Goal: Transaction & Acquisition: Purchase product/service

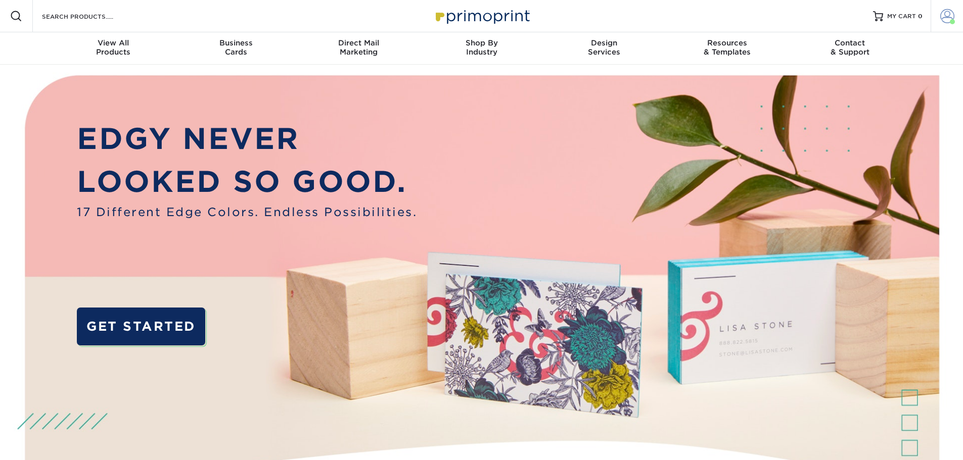
click at [949, 24] on link "Account" at bounding box center [946, 16] width 32 height 32
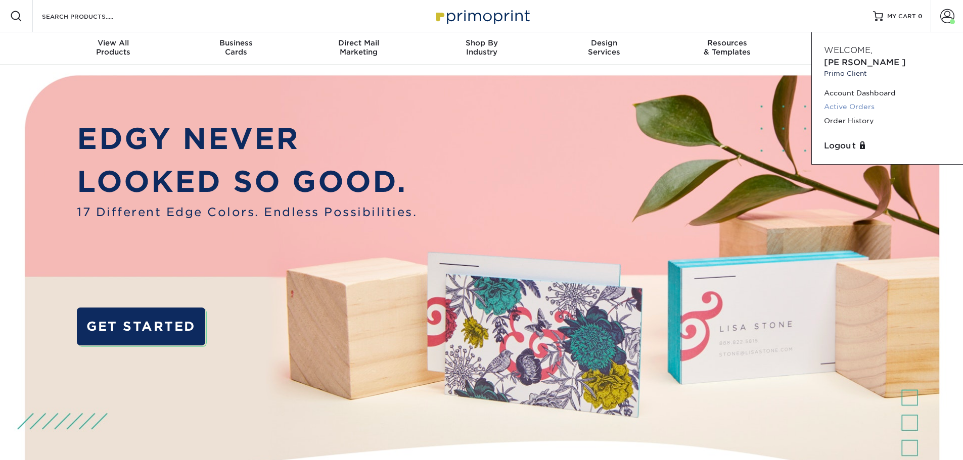
click at [862, 100] on link "Active Orders" at bounding box center [887, 107] width 127 height 14
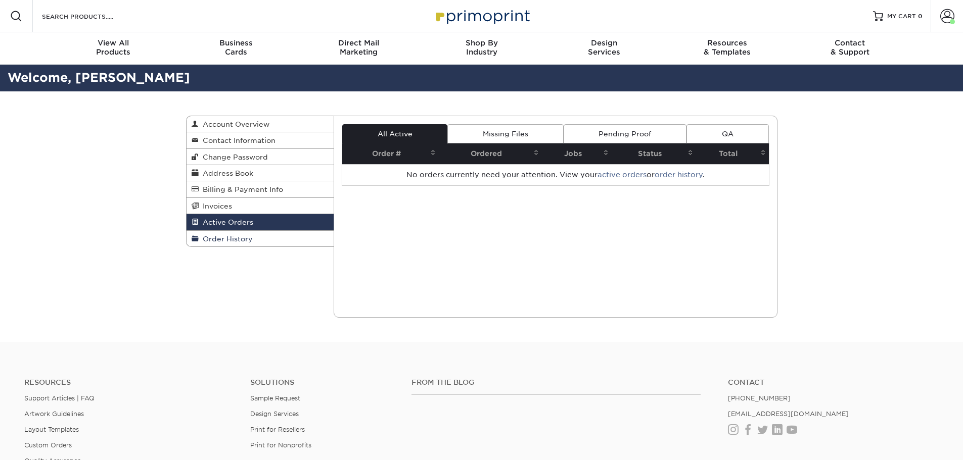
click at [237, 236] on span "Order History" at bounding box center [226, 239] width 54 height 8
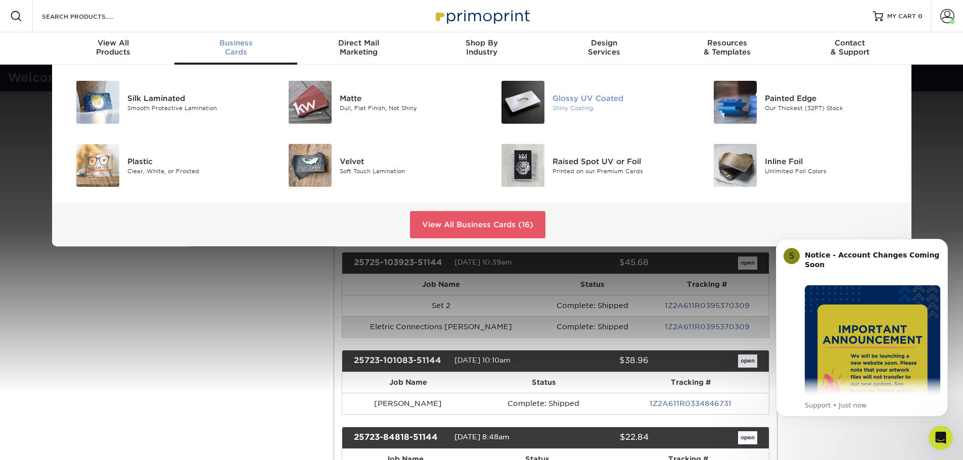
click at [574, 94] on div "Glossy UV Coated" at bounding box center [619, 97] width 134 height 11
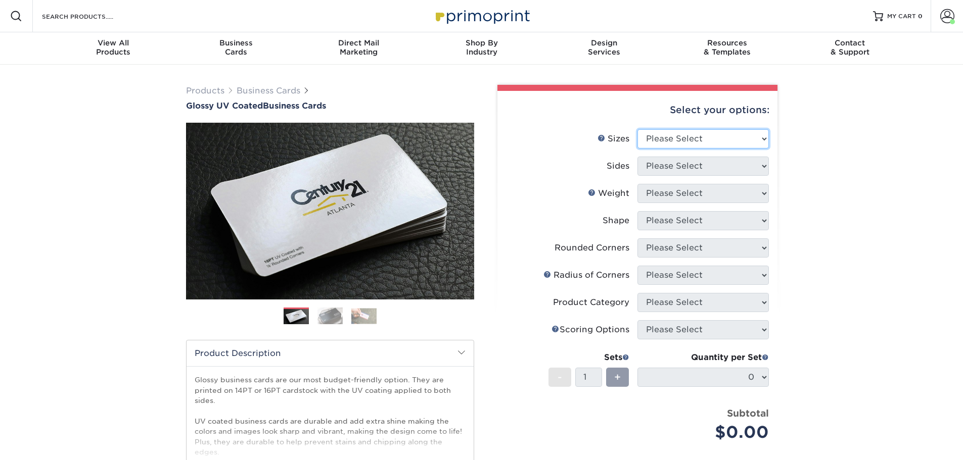
click at [699, 144] on select "Please Select 1.5" x 3.5" - Mini 1.75" x 3.5" - Mini 2" x 2" - Square 2" x 3" -…" at bounding box center [702, 138] width 131 height 19
select select "2.00x3.50"
click at [637, 129] on select "Please Select 1.5" x 3.5" - Mini 1.75" x 3.5" - Mini 2" x 2" - Square 2" x 3" -…" at bounding box center [702, 138] width 131 height 19
click at [690, 160] on select "Please Select Print Both Sides Print Front Only" at bounding box center [702, 166] width 131 height 19
select select "13abbda7-1d64-4f25-8bb2-c179b224825d"
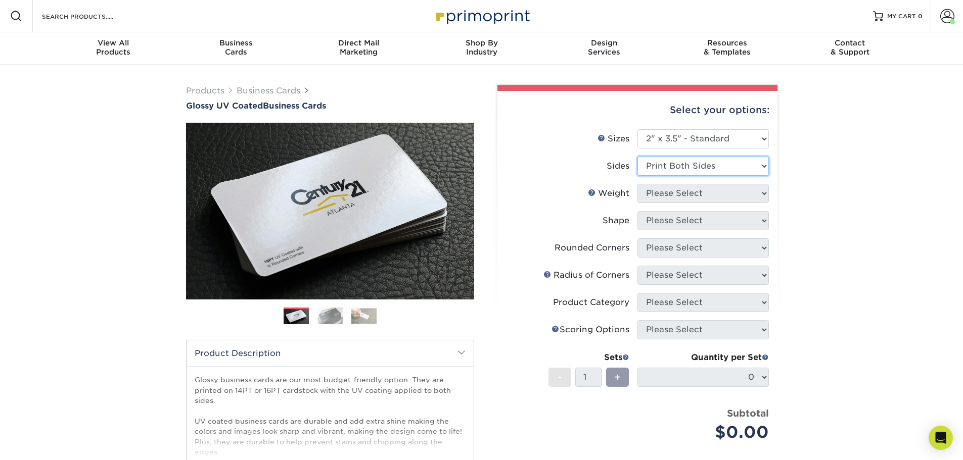
click at [637, 157] on select "Please Select Print Both Sides Print Front Only" at bounding box center [702, 166] width 131 height 19
click at [675, 196] on select "Please Select 16PT 14PT" at bounding box center [702, 193] width 131 height 19
select select "14PT"
click at [637, 184] on select "Please Select 16PT 14PT" at bounding box center [702, 193] width 131 height 19
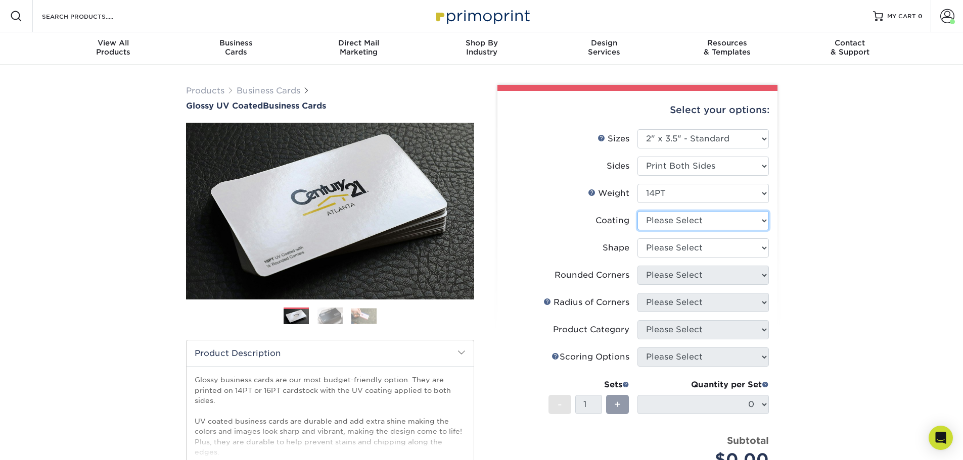
click at [682, 226] on select at bounding box center [702, 220] width 131 height 19
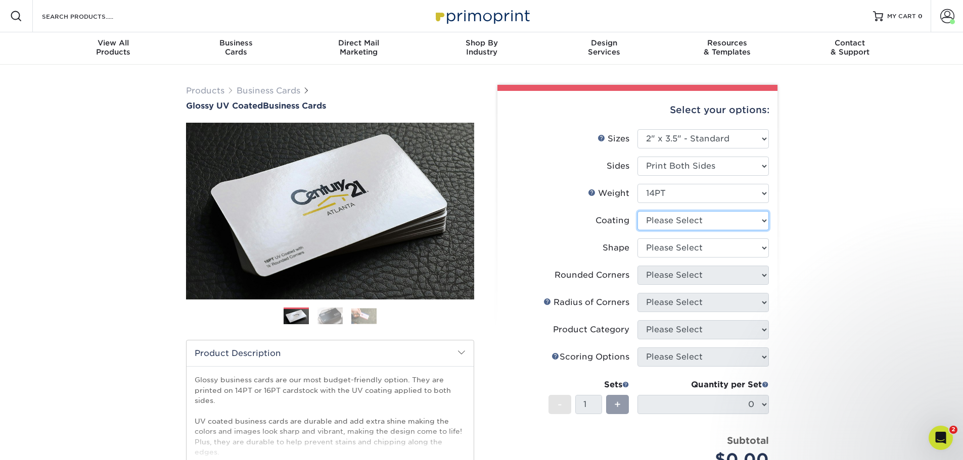
select select "ae367451-b2b8-45df-a344-0f05b6a12993"
click at [637, 211] on select at bounding box center [702, 220] width 131 height 19
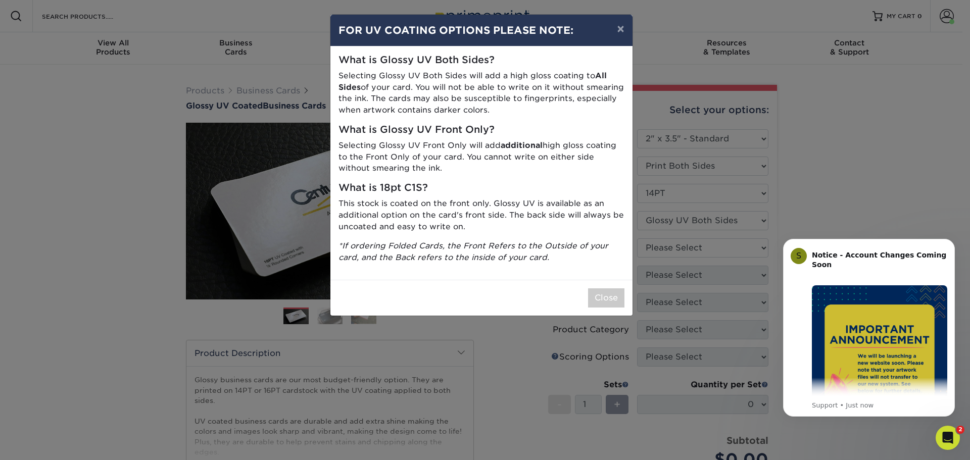
click at [723, 249] on div "× FOR UV COATING OPTIONS PLEASE NOTE: What is Glossy UV Both Sides? Selecting G…" at bounding box center [485, 230] width 970 height 460
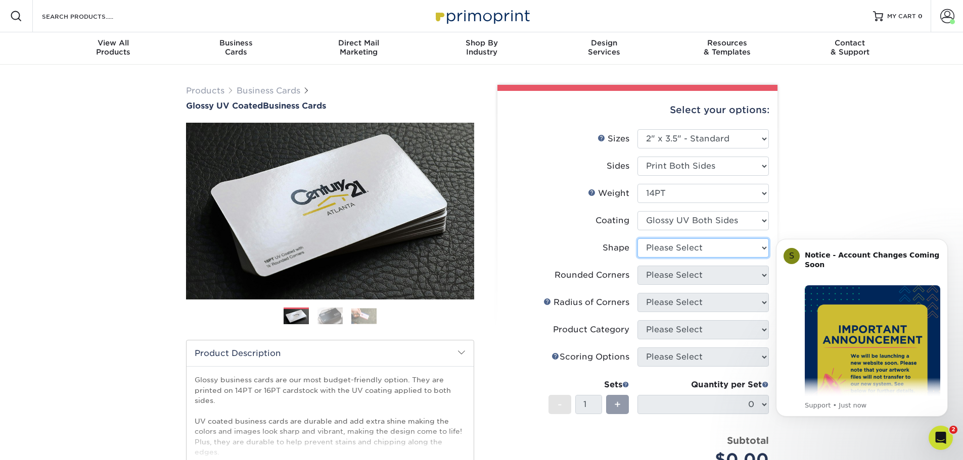
click at [689, 247] on select "Please Select Standard" at bounding box center [702, 247] width 131 height 19
select select "standard"
click at [637, 238] on select "Please Select Standard" at bounding box center [702, 247] width 131 height 19
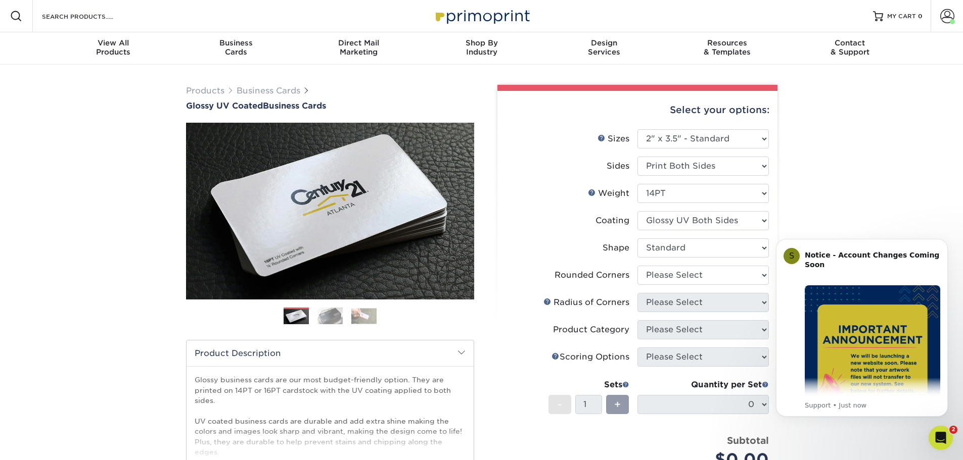
drag, startPoint x: 841, startPoint y: 210, endPoint x: 851, endPoint y: 221, distance: 14.7
click at [844, 214] on div "Products Business Cards Glossy UV Coated Business Cards Previous Next" at bounding box center [481, 343] width 963 height 557
click at [945, 241] on icon "Dismiss notification" at bounding box center [944, 242] width 4 height 4
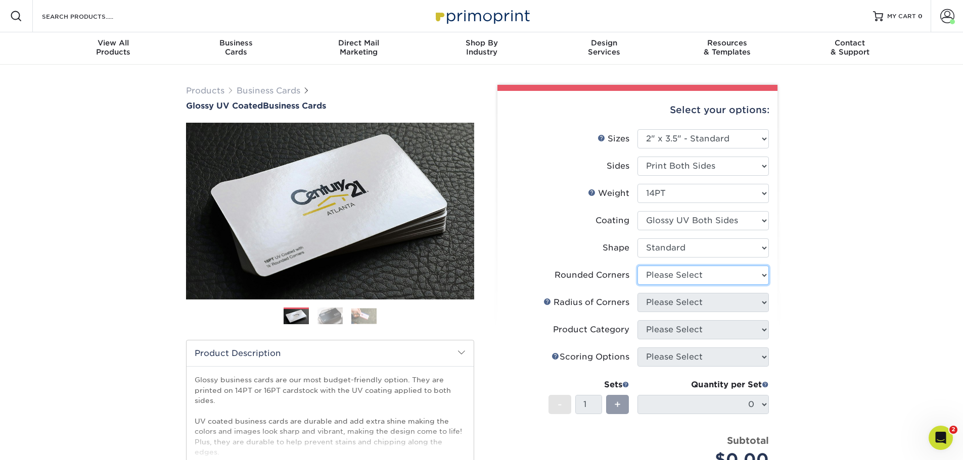
click at [691, 278] on select "Please Select Yes - Round 2 Corners Yes - Round 4 Corners No" at bounding box center [702, 275] width 131 height 19
select select "0"
click at [637, 266] on select "Please Select Yes - Round 2 Corners Yes - Round 4 Corners No" at bounding box center [702, 275] width 131 height 19
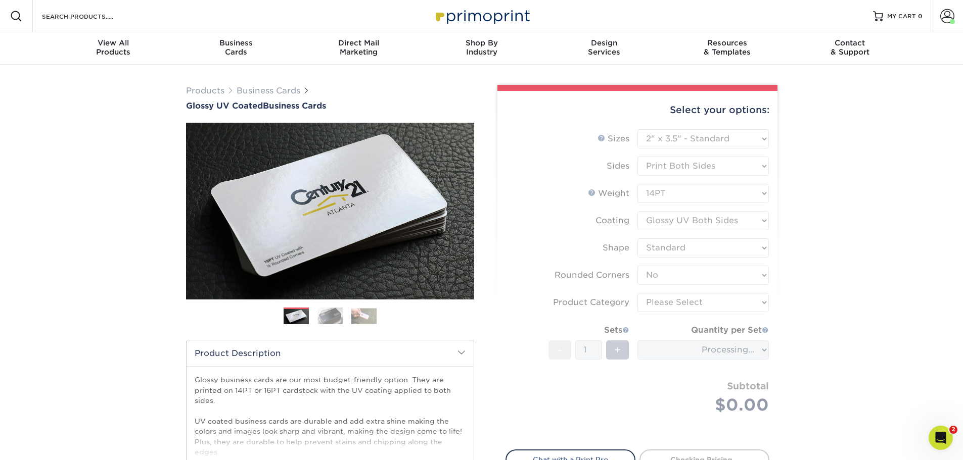
click at [682, 307] on form "Sizes Help Sizes Please Select 1.5" x 3.5" - Mini 1.75" x 3.5" - Mini 2" x 2" -…" at bounding box center [637, 283] width 264 height 309
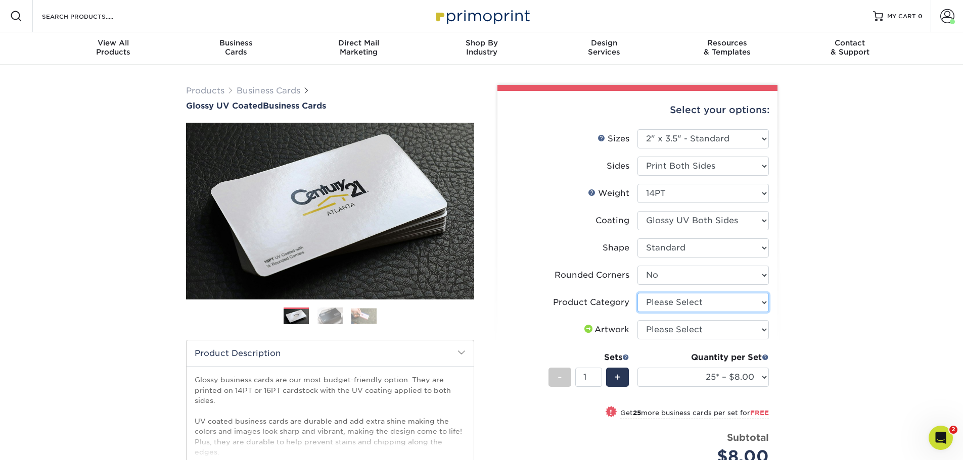
click at [683, 305] on select "Please Select Business Cards" at bounding box center [702, 302] width 131 height 19
select select "3b5148f1-0588-4f88-a218-97bcfdce65c1"
click at [637, 293] on select "Please Select Business Cards" at bounding box center [702, 302] width 131 height 19
click at [676, 331] on select "Please Select I will upload files I need a design - $100" at bounding box center [702, 329] width 131 height 19
select select "upload"
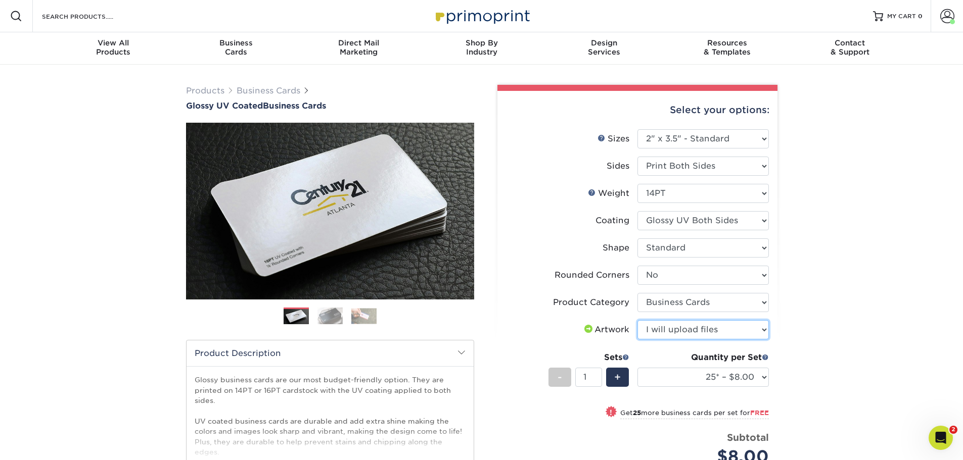
click at [637, 320] on select "Please Select I will upload files I need a design - $100" at bounding box center [702, 329] width 131 height 19
click at [705, 381] on select "25* – $8.00 50* – $8.00 100* – $8.00 250* – $15.00 500 – $30.00 1000 – $37.00 2…" at bounding box center [702, 377] width 131 height 19
select select "500 – $30.00"
click at [637, 368] on select "25* – $8.00 50* – $8.00 100* – $8.00 250* – $15.00 500 – $30.00 1000 – $37.00 2…" at bounding box center [702, 377] width 131 height 19
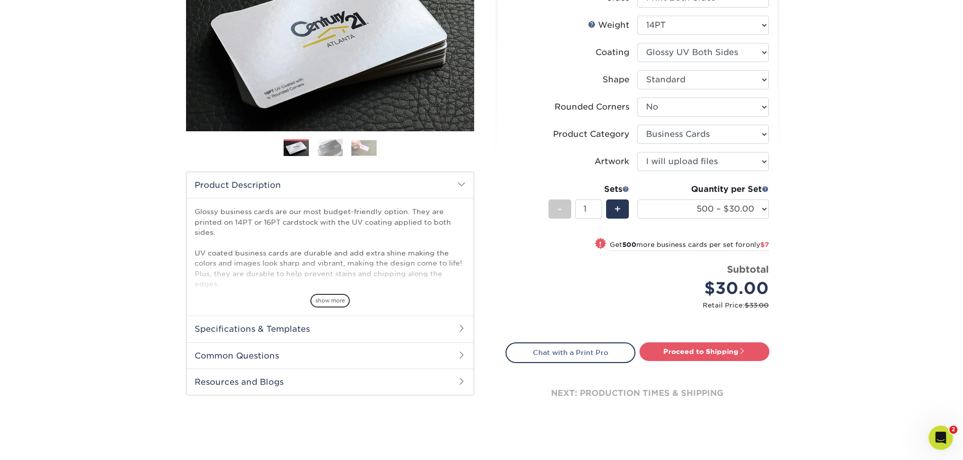
click at [726, 338] on div "Select your options: Sizes Help Sizes Please Select 1.5" x 3.5" - Mini 1.75" x …" at bounding box center [637, 177] width 280 height 509
click at [721, 352] on link "Proceed to Shipping" at bounding box center [704, 352] width 130 height 18
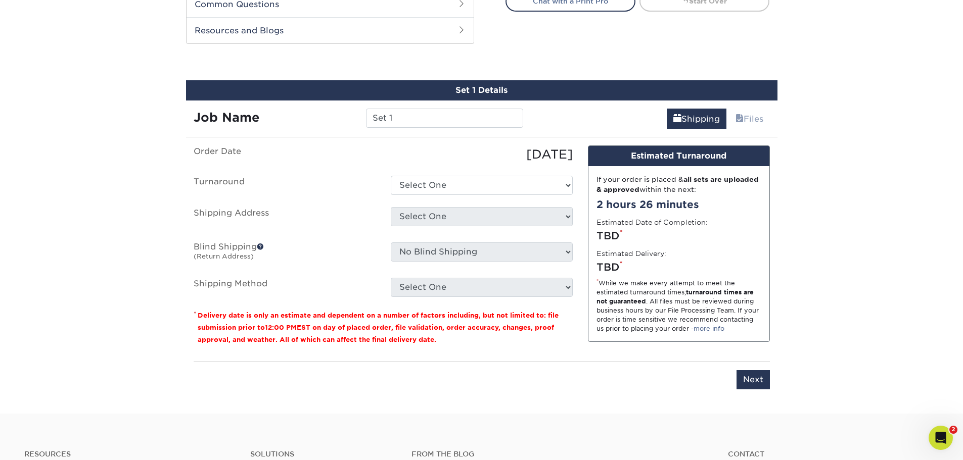
scroll to position [539, 0]
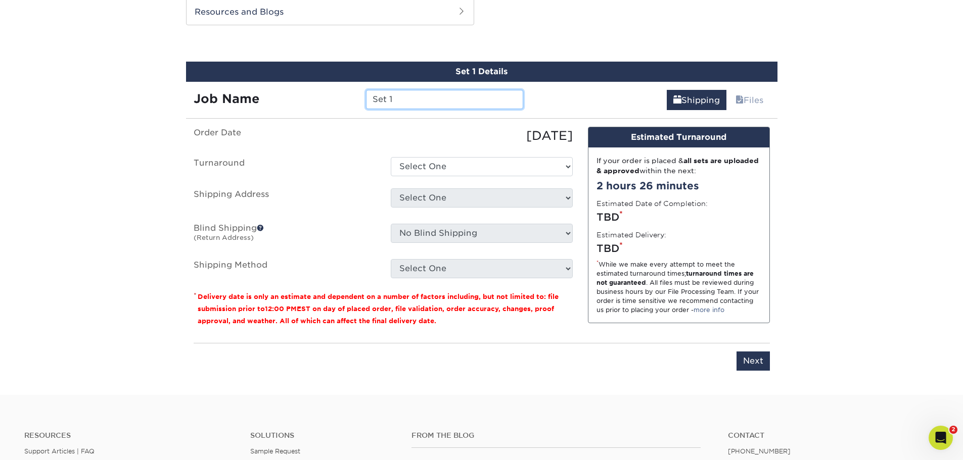
click at [406, 97] on input "Set 1" at bounding box center [444, 99] width 157 height 19
type input "[PERSON_NAME], NEW"
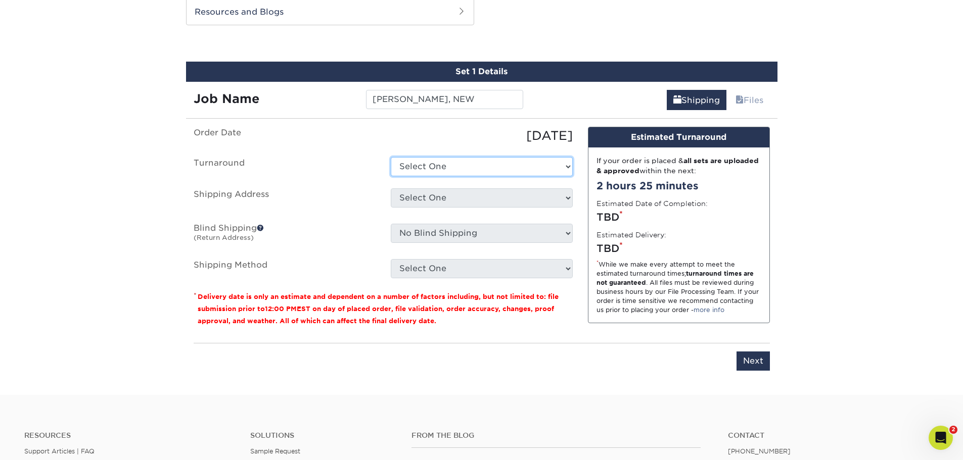
click at [447, 170] on select "Select One 2-4 Business Days 2 Day Next Business Day" at bounding box center [482, 166] width 182 height 19
select select "6db88a8b-a1b5-4c84-ae3a-397c81c34396"
click at [391, 157] on select "Select One 2-4 Business Days 2 Day Next Business Day" at bounding box center [482, 166] width 182 height 19
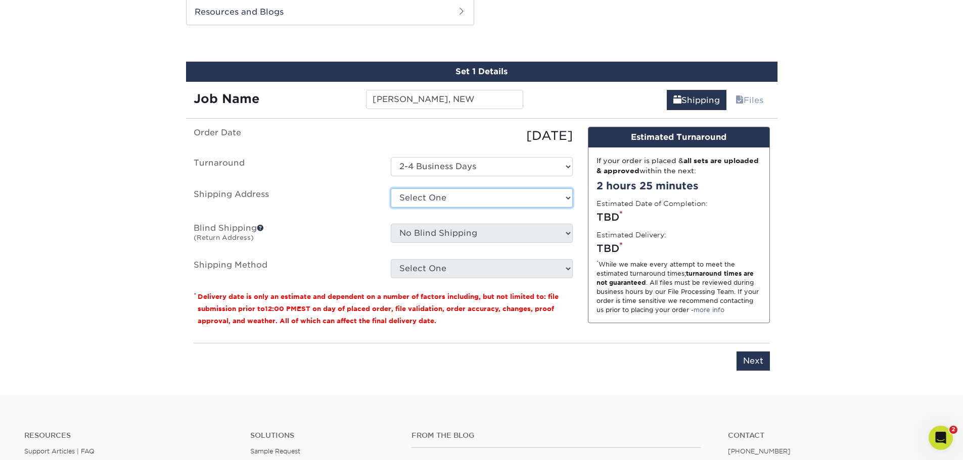
click at [433, 200] on select "Select One A REASONABLE HEATING AND AIR BANKSTON'S BARBER SHOP BIG CHIC KING Br…" at bounding box center [482, 197] width 182 height 19
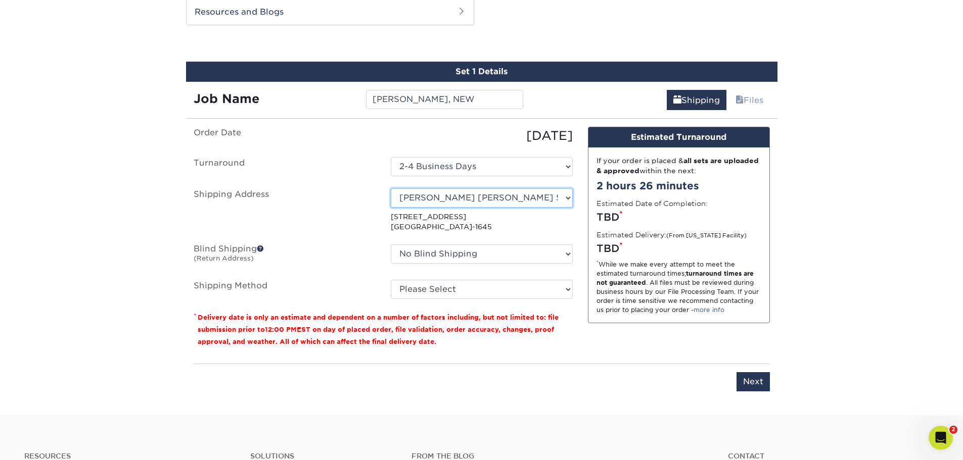
click at [552, 197] on select "Select One A REASONABLE HEATING AND AIR BANKSTON'S BARBER SHOP BIG CHIC KING Br…" at bounding box center [482, 197] width 182 height 19
select select "204772"
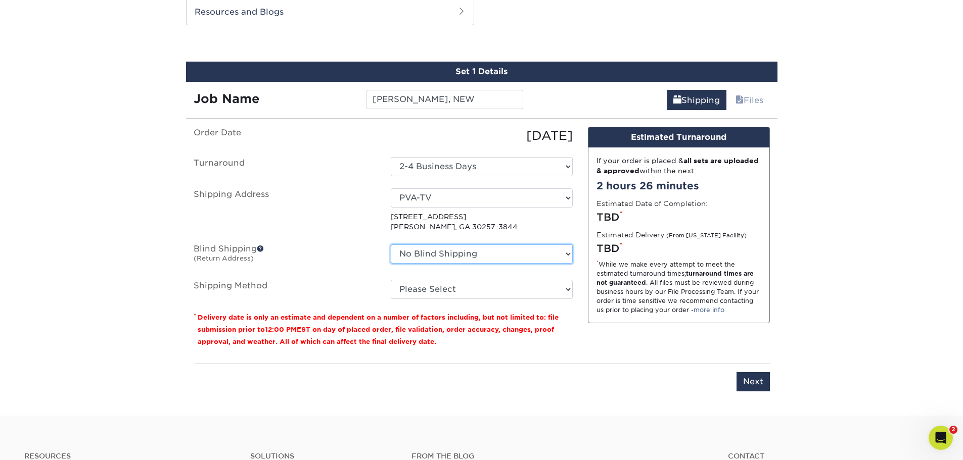
click at [502, 257] on select "No Blind Shipping A REASONABLE HEATING AND AIR BANKSTON'S BARBER SHOP BIG CHIC …" at bounding box center [482, 254] width 182 height 19
select select "204772"
click at [391, 245] on select "No Blind Shipping A REASONABLE HEATING AND AIR BANKSTON'S BARBER SHOP BIG CHIC …" at bounding box center [482, 254] width 182 height 19
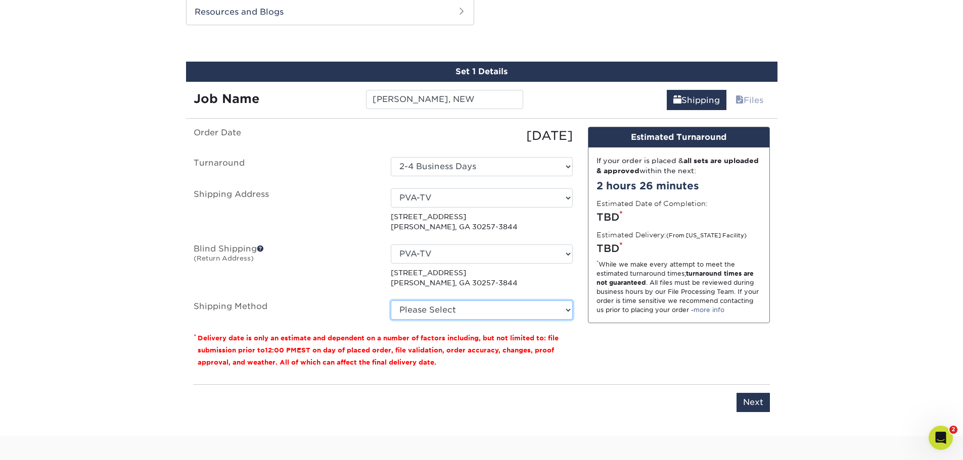
click at [477, 301] on select "Please Select Ground Shipping (+$8.96) 3 Day Shipping Service (+$19.58) 2 Day A…" at bounding box center [482, 310] width 182 height 19
select select "03"
click at [391, 301] on select "Please Select Ground Shipping (+$8.96) 3 Day Shipping Service (+$19.58) 2 Day A…" at bounding box center [482, 310] width 182 height 19
click at [757, 407] on input "Next" at bounding box center [752, 402] width 33 height 19
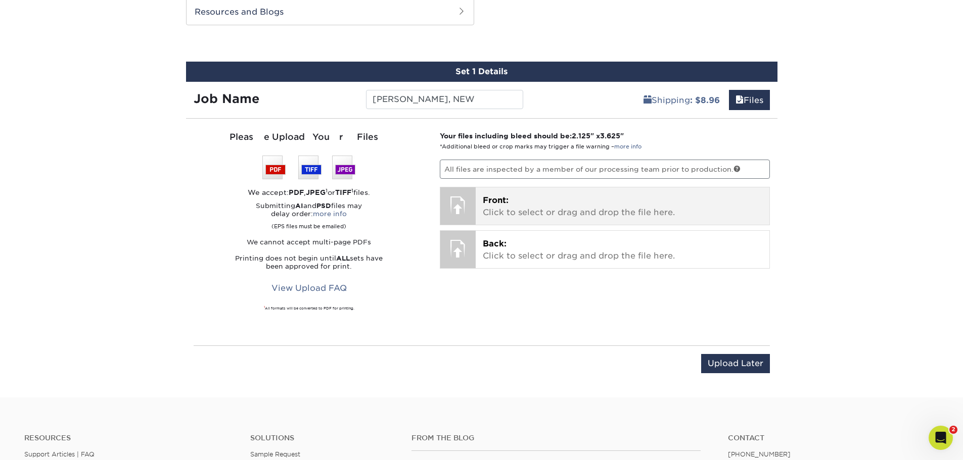
click at [538, 202] on p "Front: Click to select or drag and drop the file here." at bounding box center [622, 207] width 279 height 24
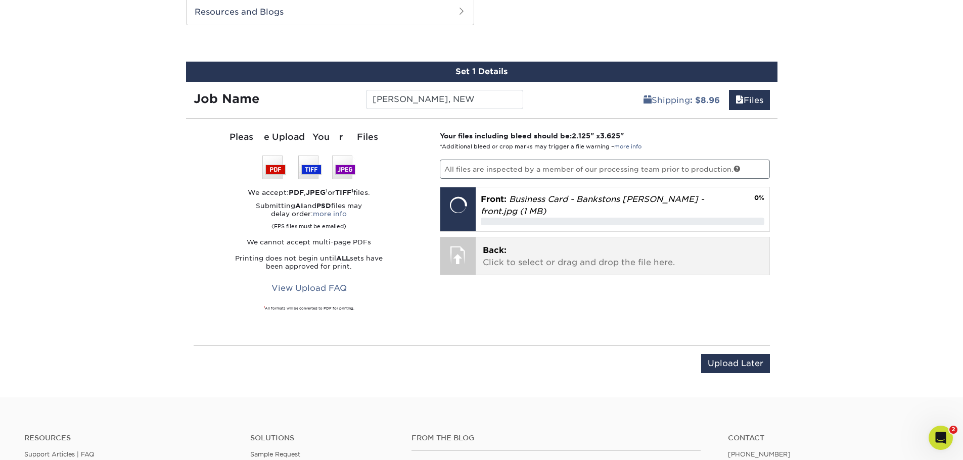
click at [522, 255] on p "Back: Click to select or drag and drop the file here." at bounding box center [622, 257] width 279 height 24
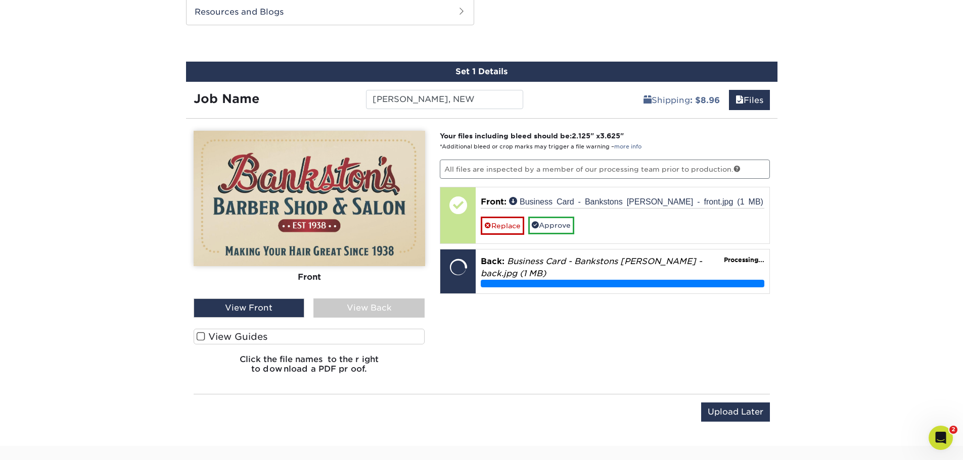
click at [296, 341] on label "View Guides" at bounding box center [309, 337] width 231 height 16
click at [0, 0] on input "View Guides" at bounding box center [0, 0] width 0 height 0
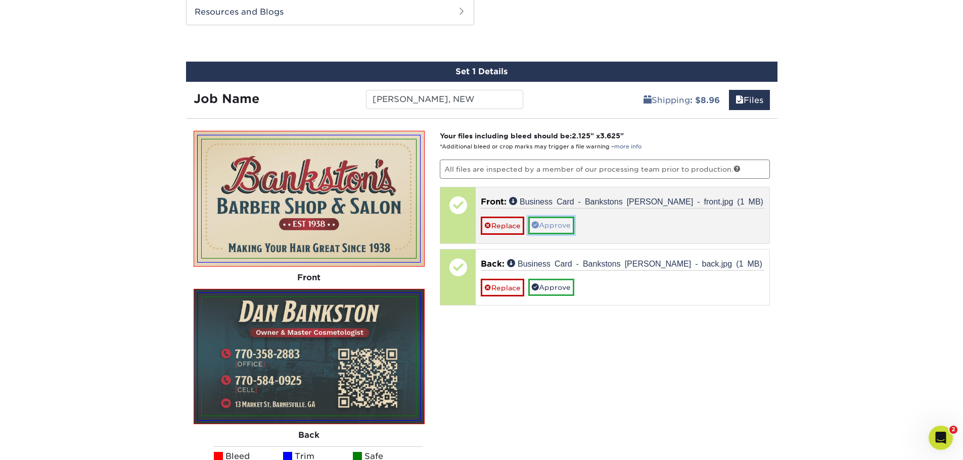
click at [563, 222] on link "Approve" at bounding box center [551, 225] width 46 height 17
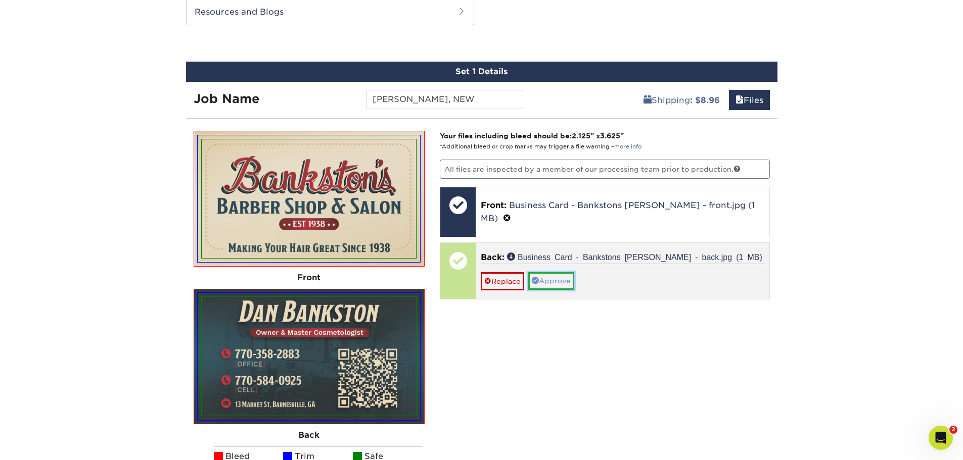
click at [554, 272] on link "Approve" at bounding box center [551, 280] width 46 height 17
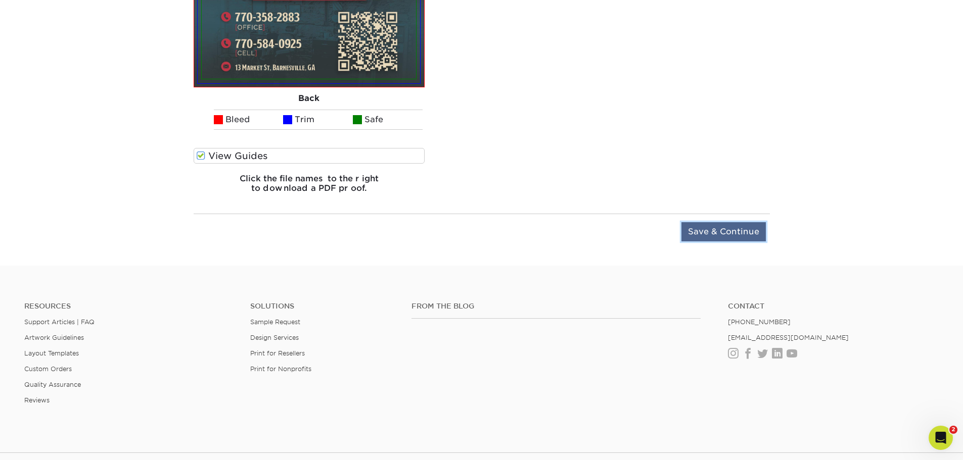
click at [743, 239] on input "Save & Continue" at bounding box center [723, 231] width 84 height 19
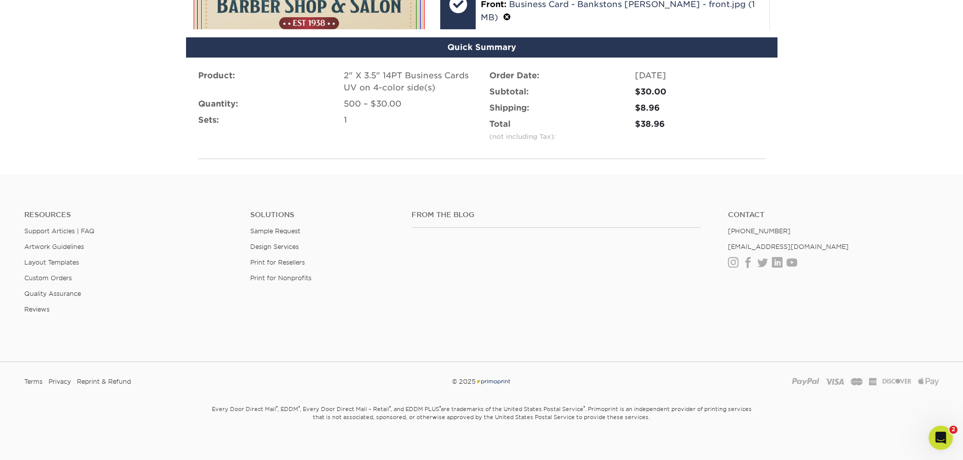
scroll to position [678, 0]
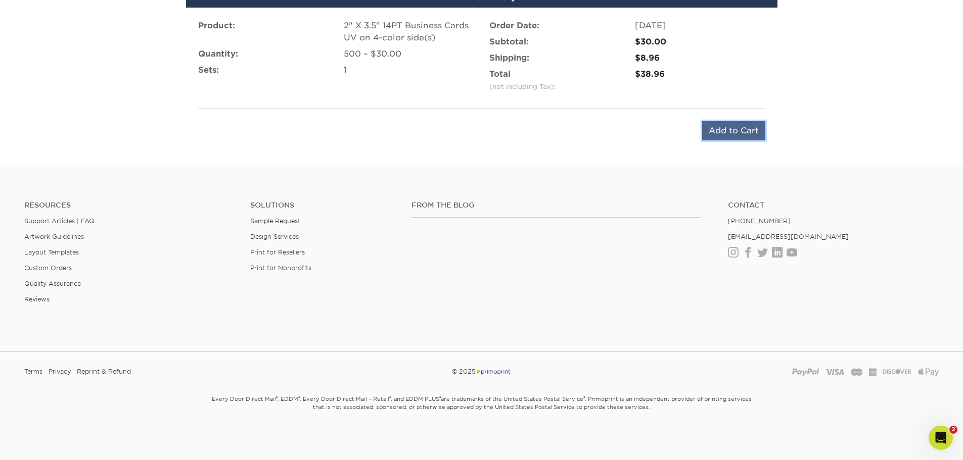
click at [740, 131] on input "Add to Cart" at bounding box center [733, 130] width 63 height 19
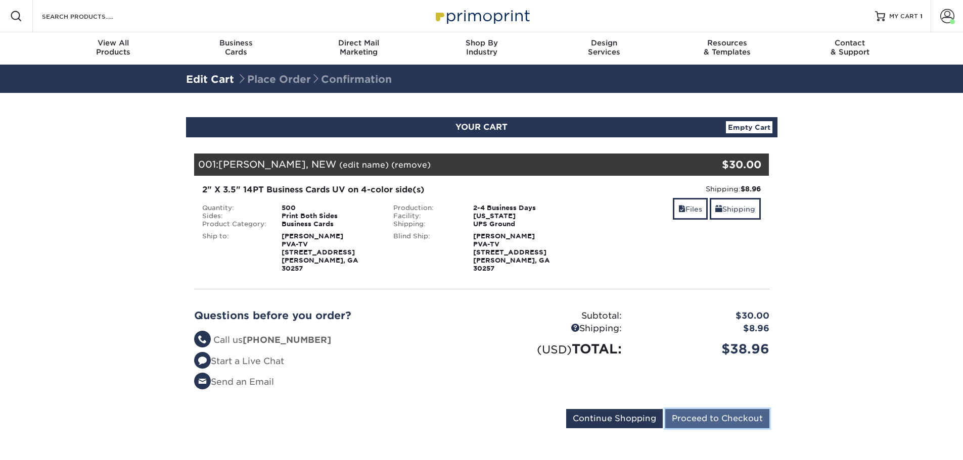
click at [737, 409] on input "Proceed to Checkout" at bounding box center [717, 418] width 104 height 19
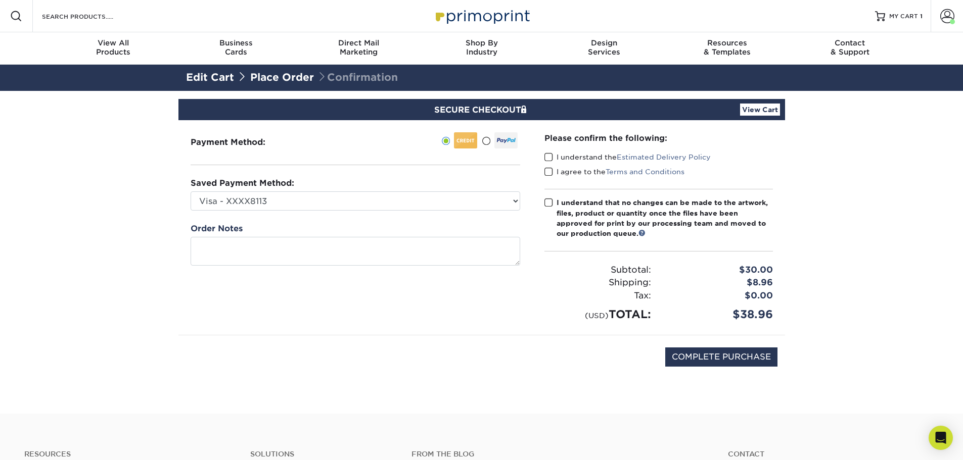
click at [546, 154] on span at bounding box center [548, 158] width 9 height 10
click at [0, 0] on input "I understand the Estimated Delivery Policy" at bounding box center [0, 0] width 0 height 0
click at [549, 172] on span at bounding box center [548, 172] width 9 height 10
click at [0, 0] on input "I agree to the Terms and Conditions" at bounding box center [0, 0] width 0 height 0
click at [549, 202] on span at bounding box center [548, 203] width 9 height 10
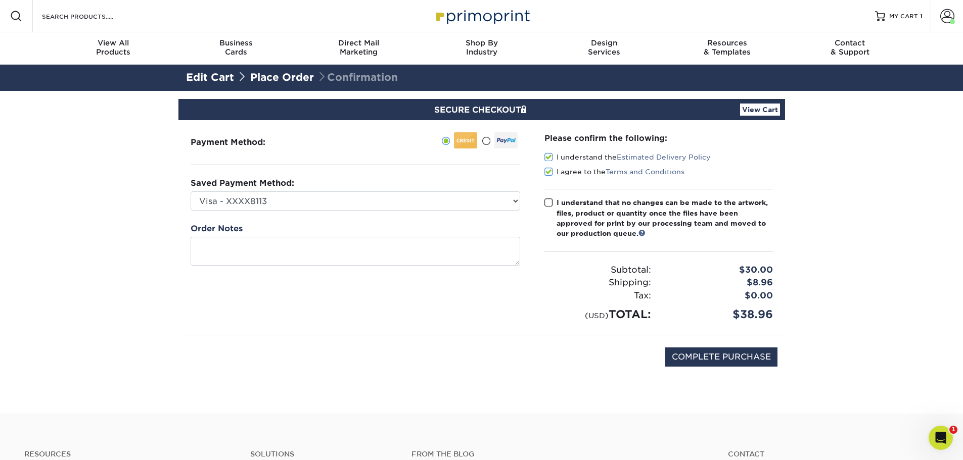
click at [0, 0] on input "I understand that no changes can be made to the artwork, files, product or quan…" at bounding box center [0, 0] width 0 height 0
click at [758, 360] on input "COMPLETE PURCHASE" at bounding box center [721, 357] width 112 height 19
type input "PROCESSING, PLEASE WAIT..."
